Goal: Task Accomplishment & Management: Complete application form

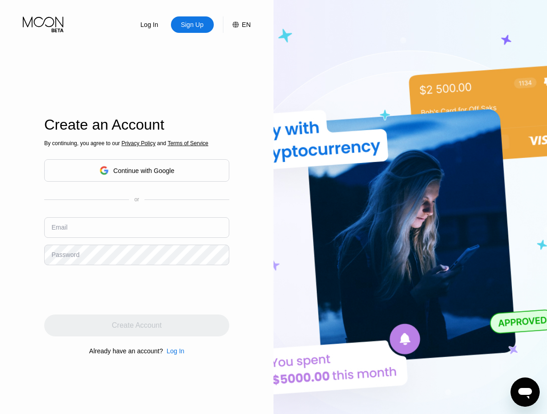
click at [137, 227] on input "text" at bounding box center [136, 227] width 185 height 21
type input "[EMAIL_ADDRESS][DOMAIN_NAME]"
click at [137, 325] on div "Create Account" at bounding box center [137, 325] width 50 height 9
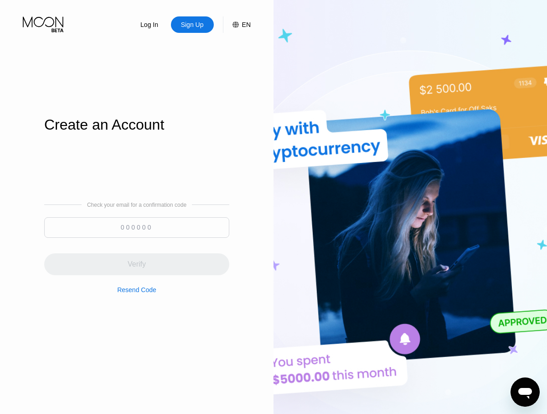
click at [137, 227] on input at bounding box center [136, 227] width 185 height 21
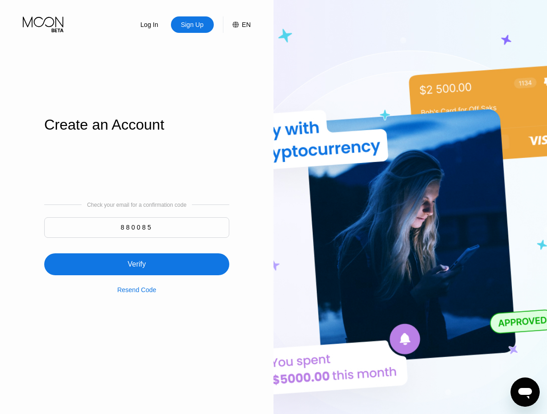
type input "880085"
click at [137, 259] on div "Verify" at bounding box center [136, 264] width 185 height 22
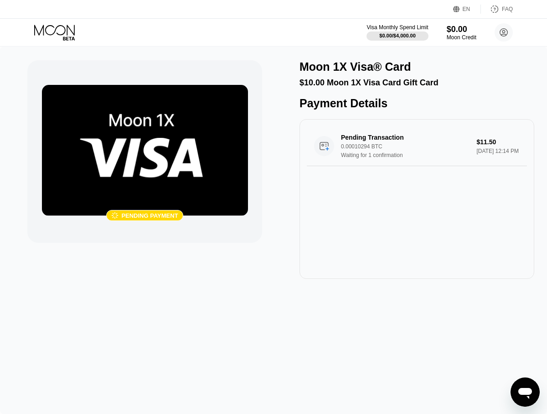
click at [244, 13] on div "EN Language Select an item Save FAQ" at bounding box center [273, 9] width 547 height 19
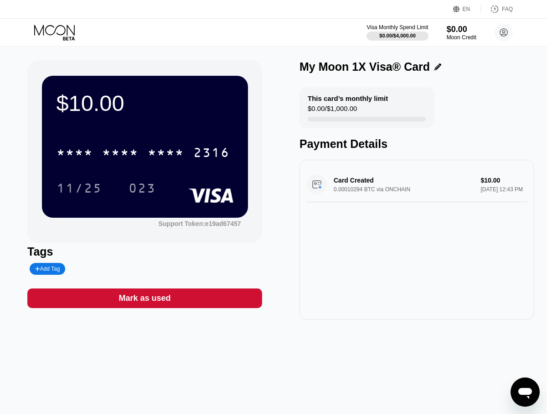
click at [309, 16] on div "EN Language Select an item Save FAQ" at bounding box center [273, 9] width 547 height 19
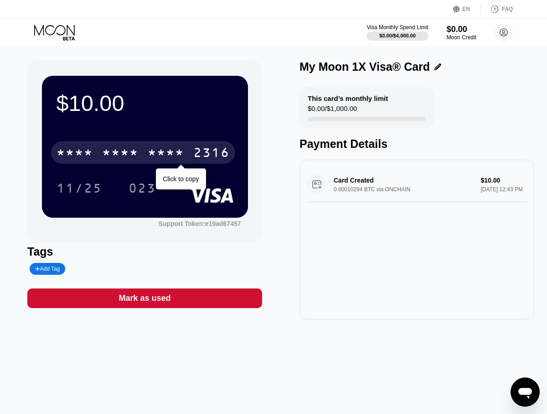
click at [177, 147] on div "* * * *" at bounding box center [166, 153] width 36 height 15
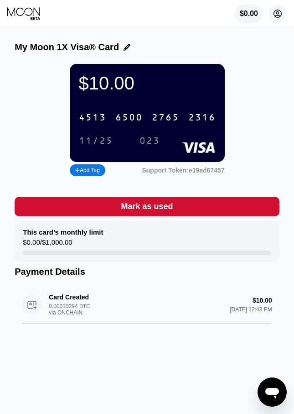
click at [281, 14] on circle at bounding box center [278, 14] width 18 height 18
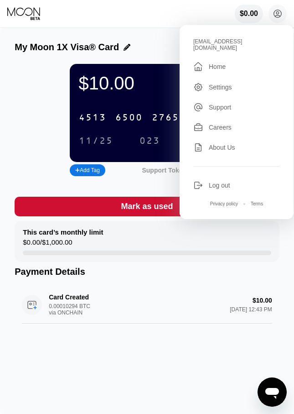
click at [204, 14] on div "$0.00 dellagilli1614@outlook.com  Home Settings Support Careers About Us Log o…" at bounding box center [147, 13] width 294 height 27
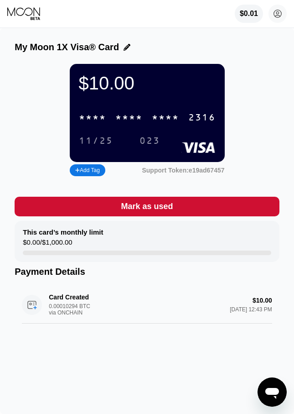
click at [165, 123] on div "* * * *" at bounding box center [165, 118] width 27 height 10
